Goal: Book appointment/travel/reservation

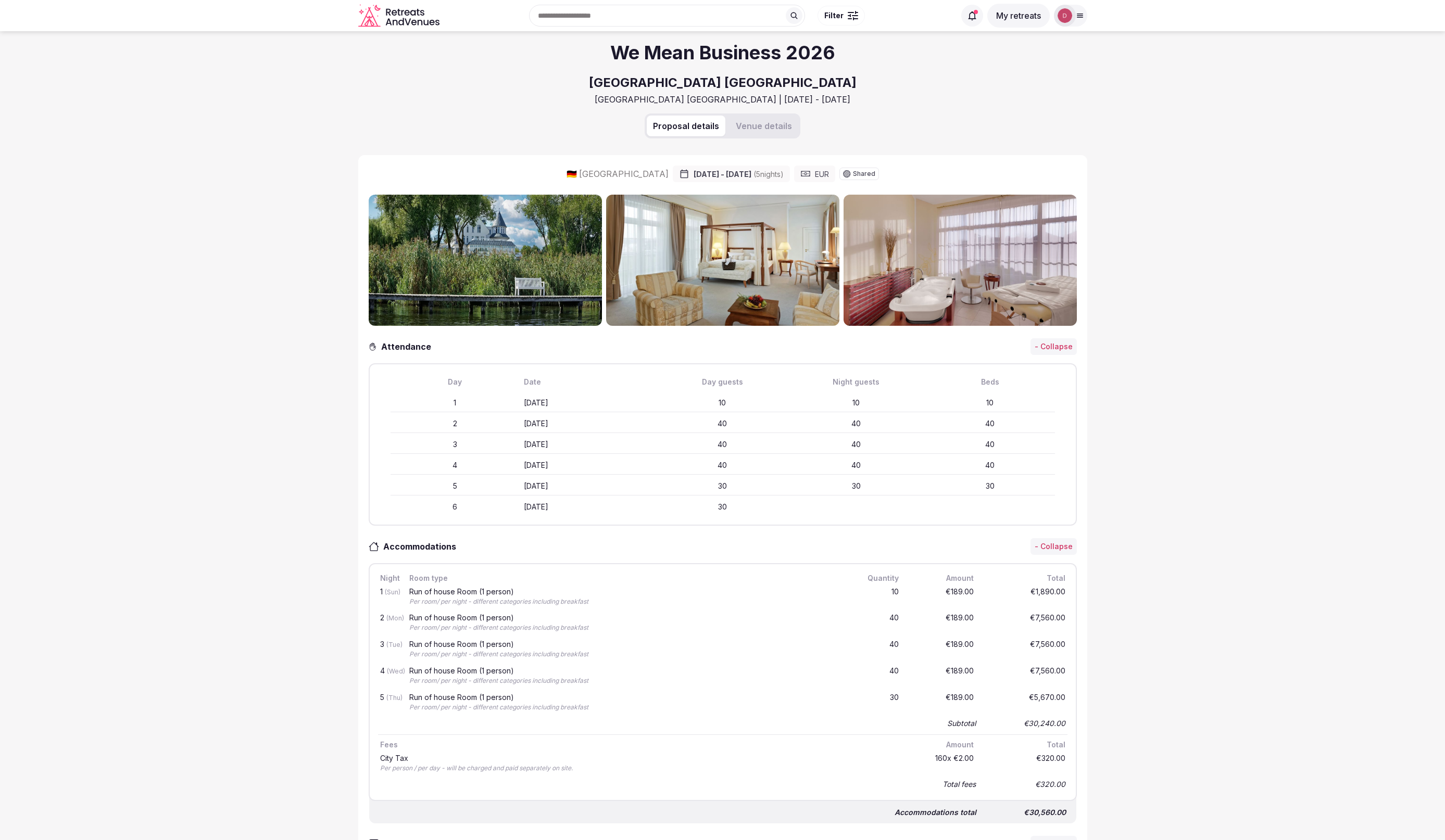
click at [1021, 13] on button "My retreats" at bounding box center [1018, 15] width 62 height 24
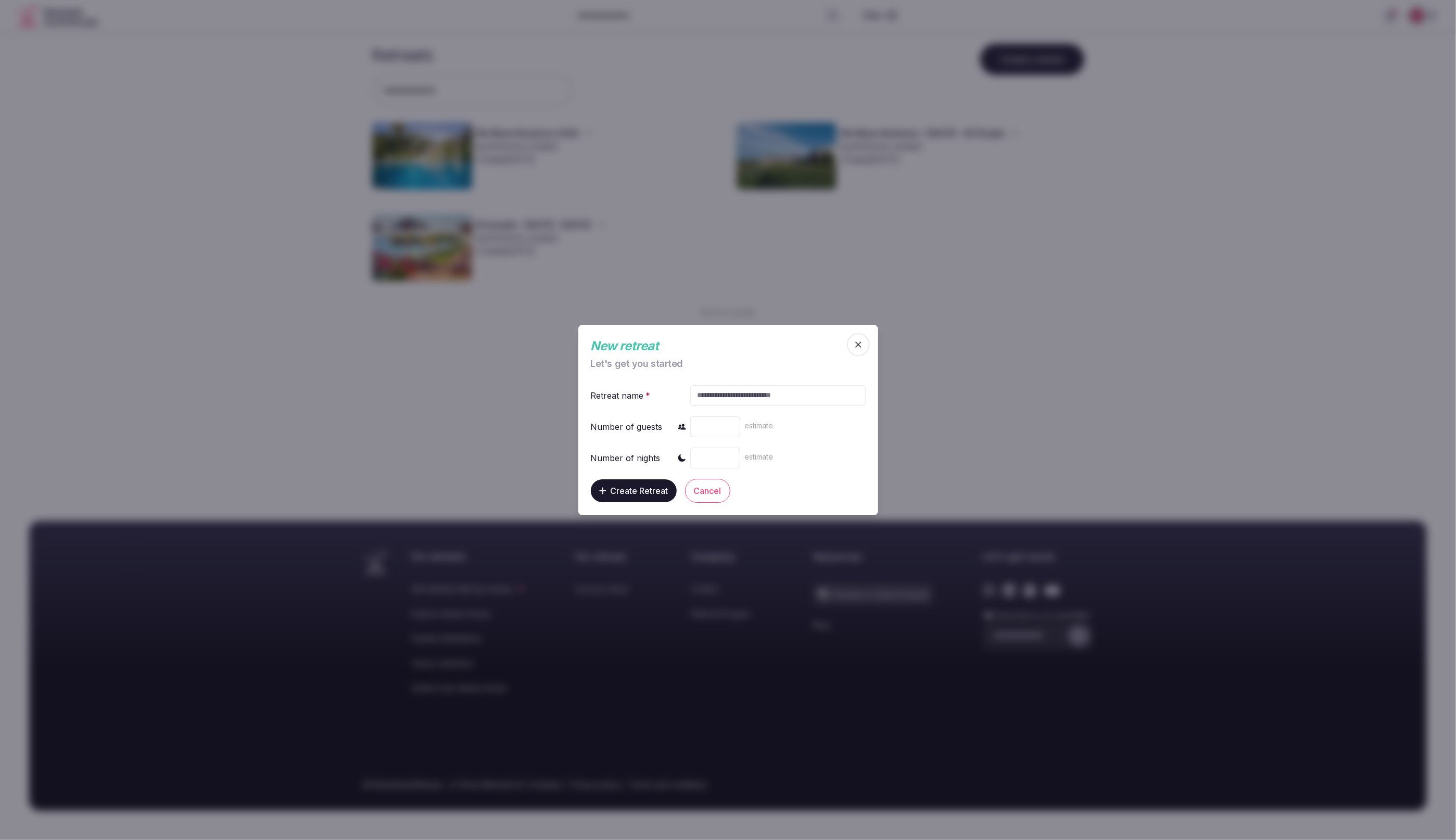
click at [702, 487] on button "Cancel" at bounding box center [708, 490] width 45 height 24
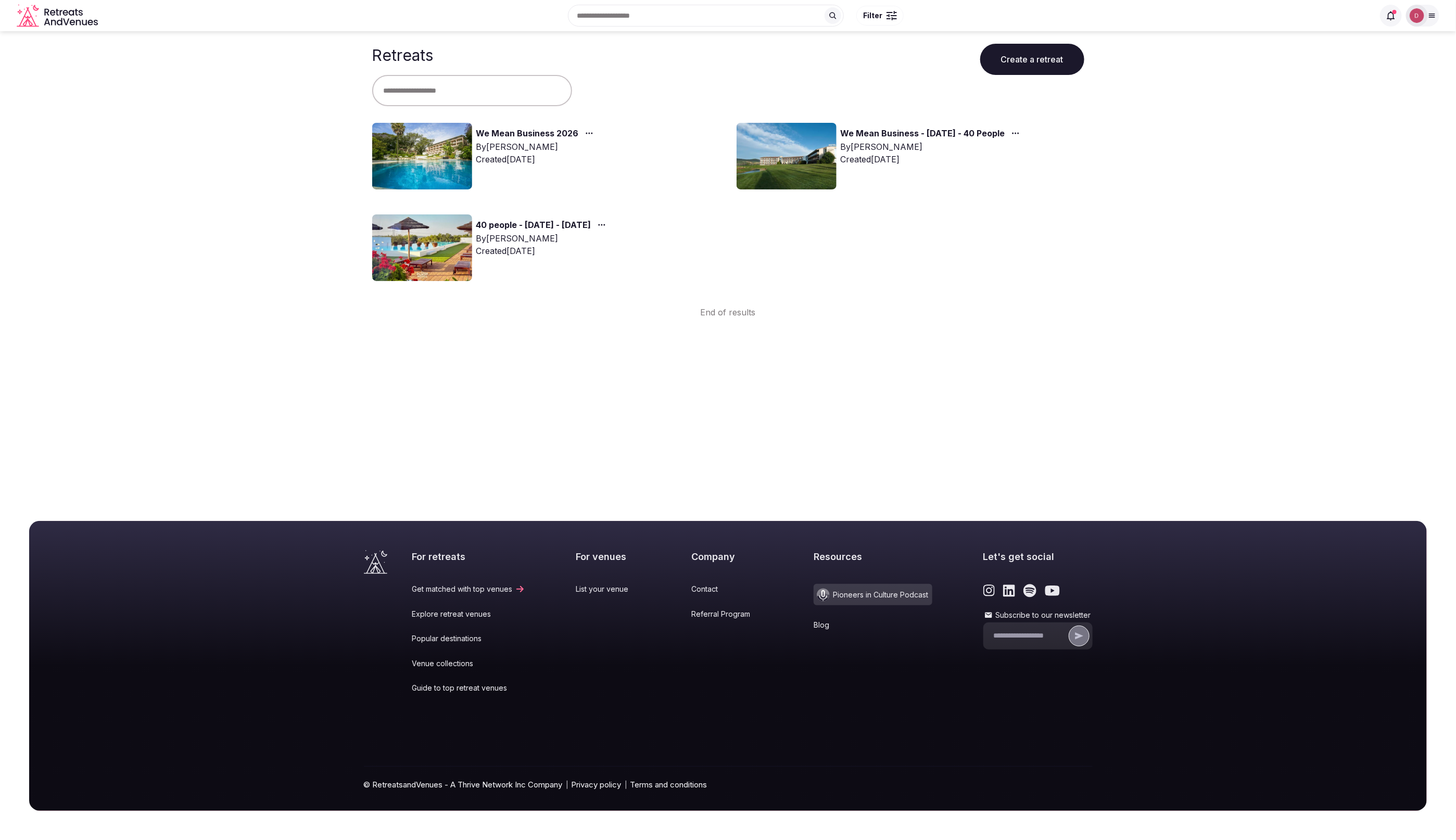
click at [541, 123] on div "We Mean Business 2026 By [PERSON_NAME] Created [DATE]" at bounding box center [546, 156] width 348 height 67
click at [541, 131] on link "We Mean Business 2026" at bounding box center [528, 133] width 103 height 13
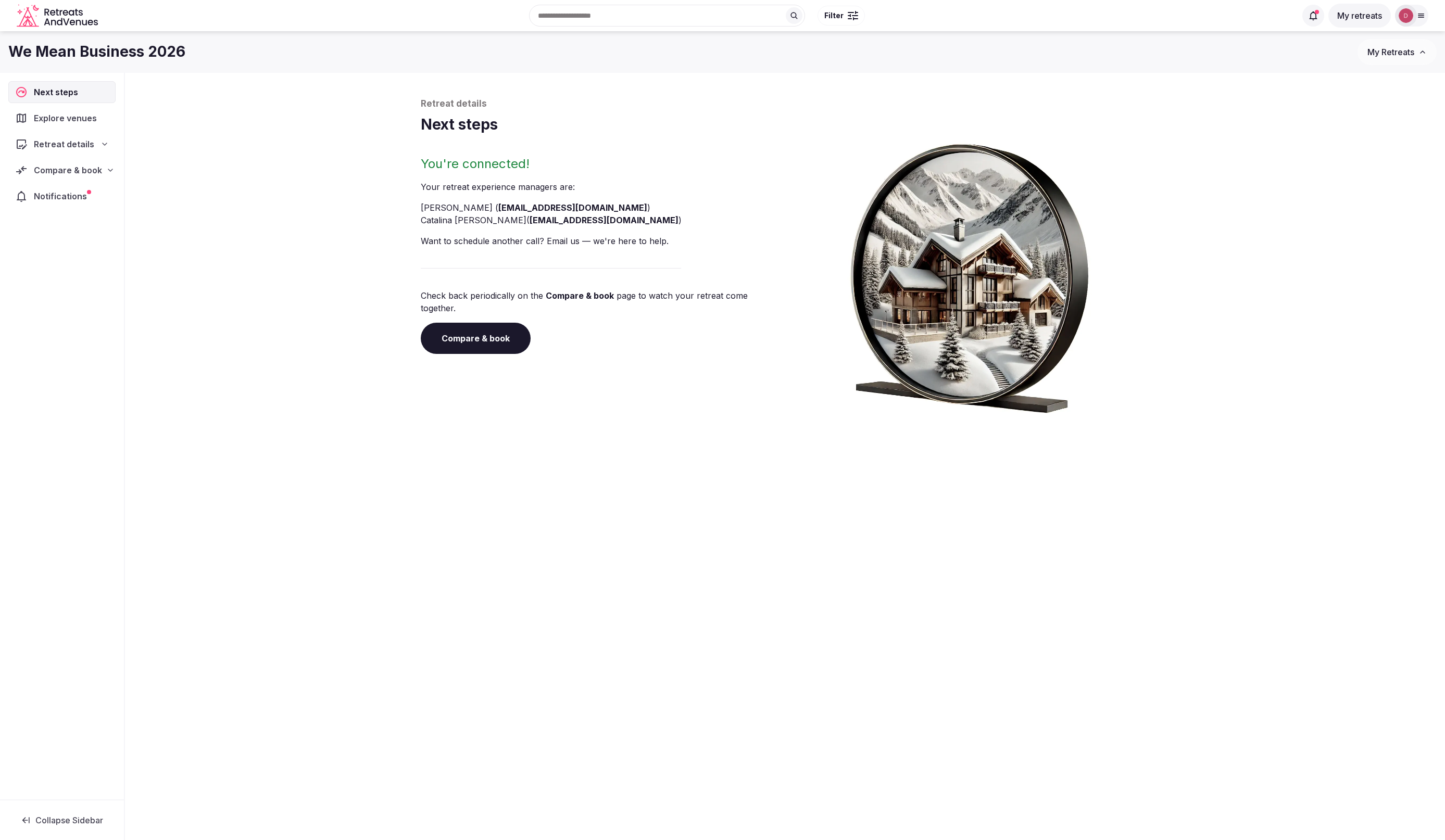
click at [84, 164] on div "Compare & book" at bounding box center [62, 170] width 107 height 22
click at [76, 196] on span "Shortlisted venues (25)" at bounding box center [67, 191] width 85 height 10
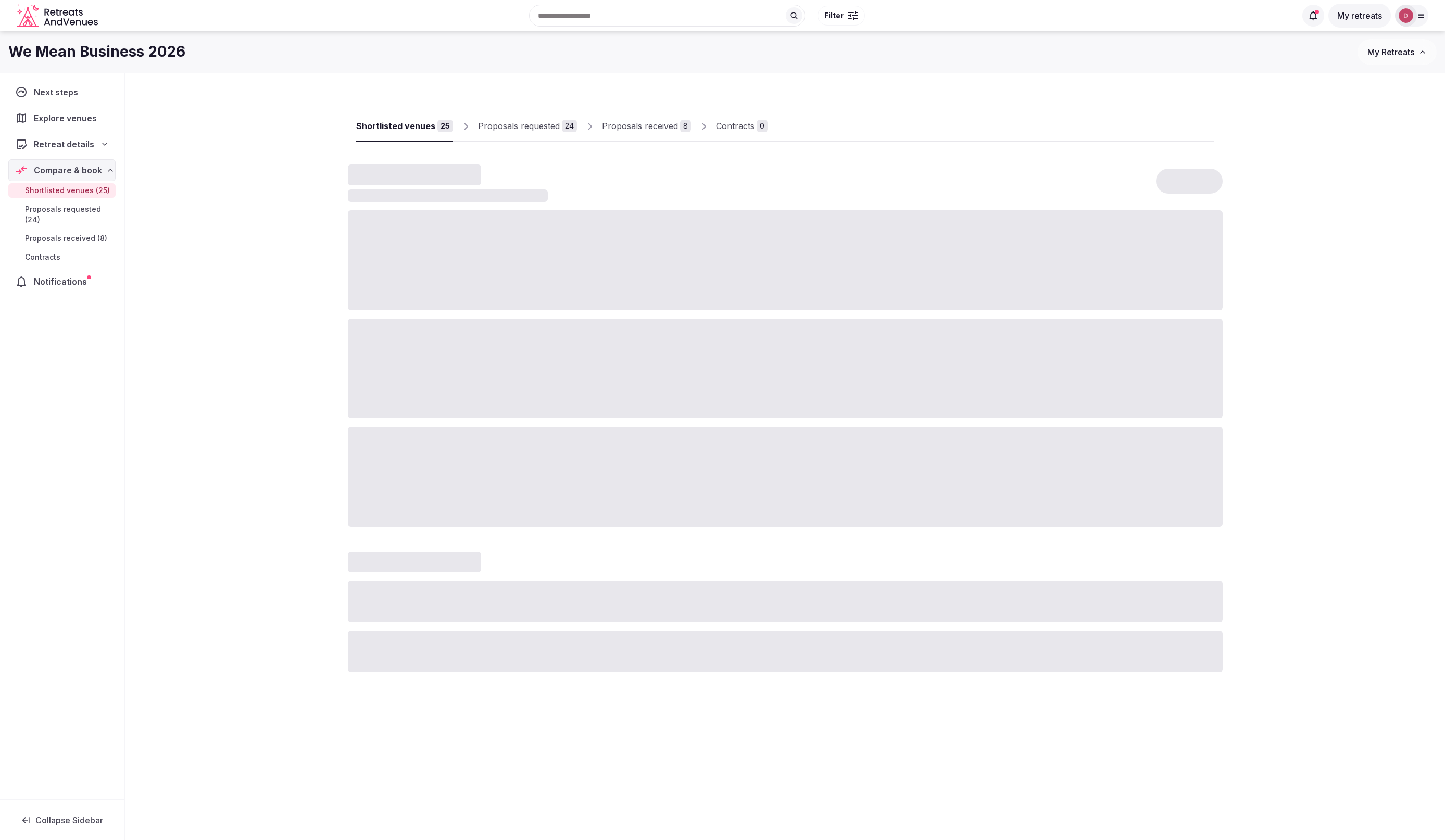
click at [642, 127] on div "Proposals received" at bounding box center [640, 125] width 76 height 12
